Goal: Information Seeking & Learning: Learn about a topic

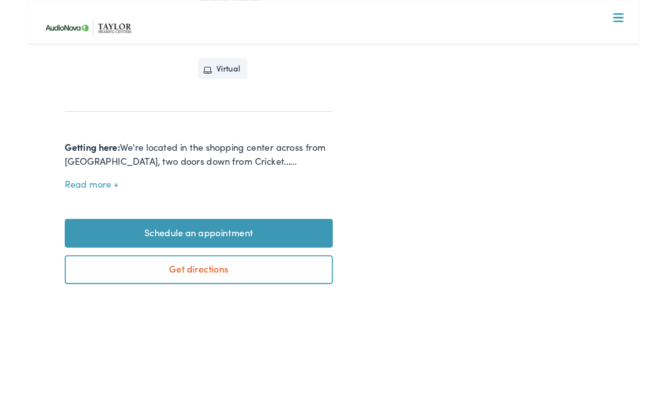
scroll to position [419, 0]
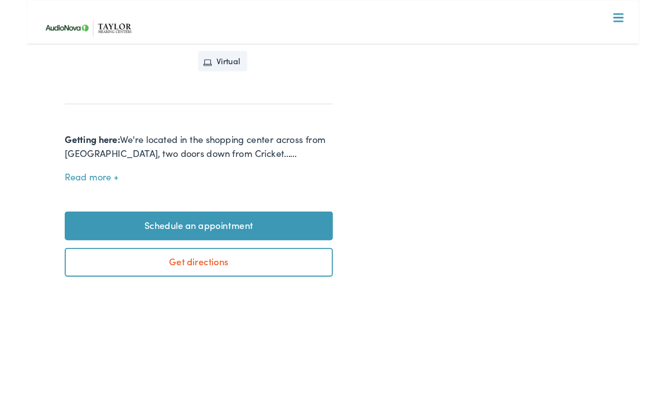
click at [59, 193] on button "Read more" at bounding box center [70, 192] width 59 height 12
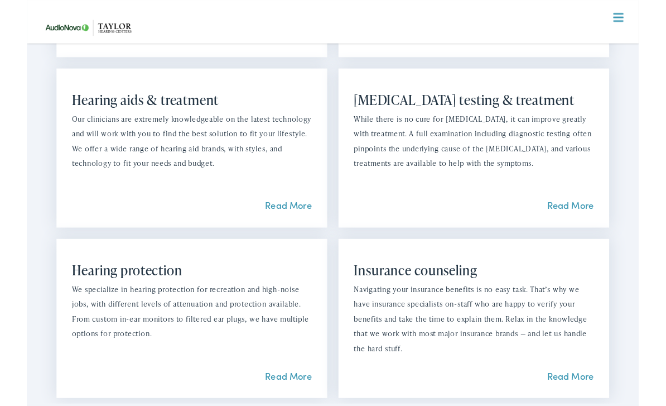
scroll to position [1109, 0]
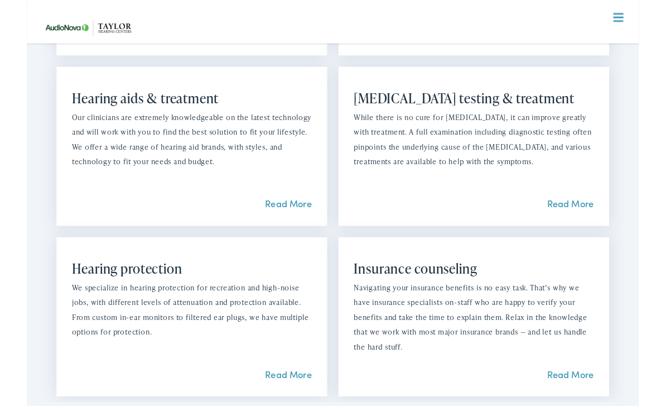
click at [591, 222] on link "Read More" at bounding box center [592, 222] width 51 height 14
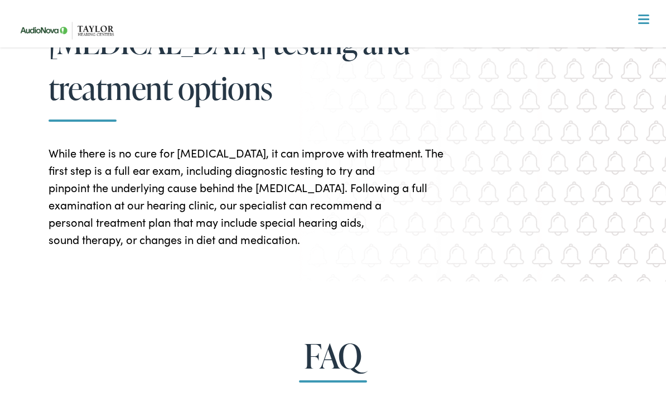
scroll to position [2091, 0]
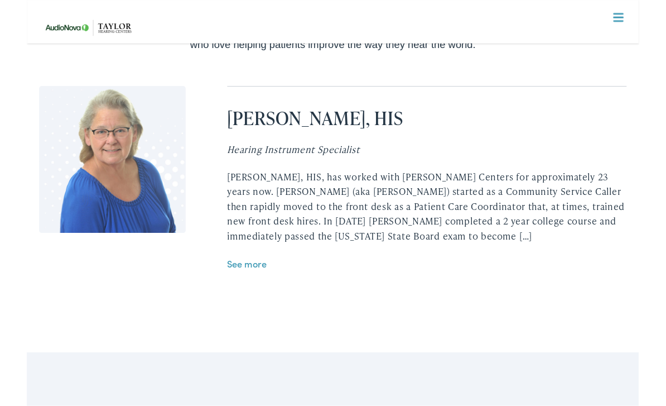
scroll to position [2314, 0]
click at [238, 279] on link "See more" at bounding box center [239, 286] width 43 height 14
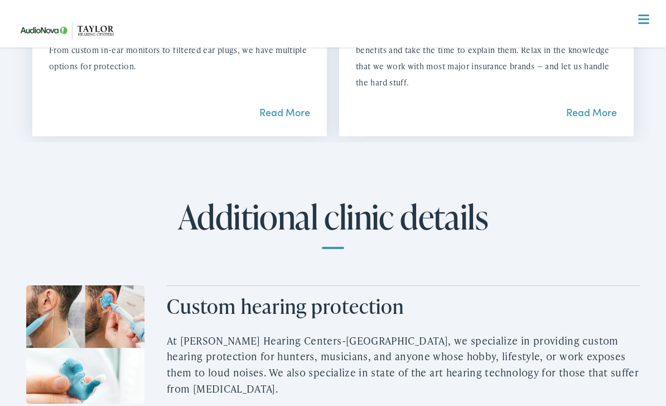
scroll to position [1363, 0]
